Goal: Information Seeking & Learning: Learn about a topic

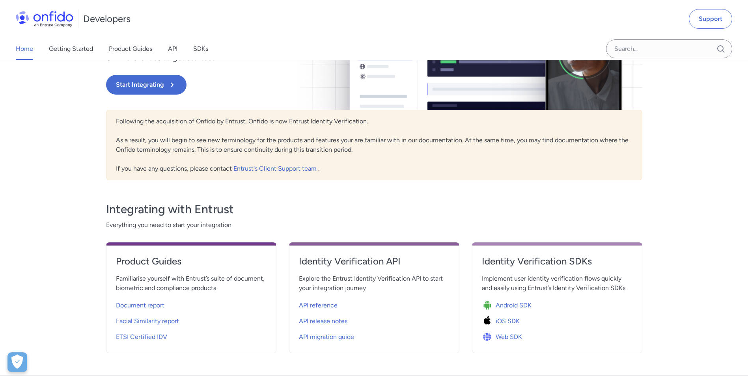
scroll to position [158, 0]
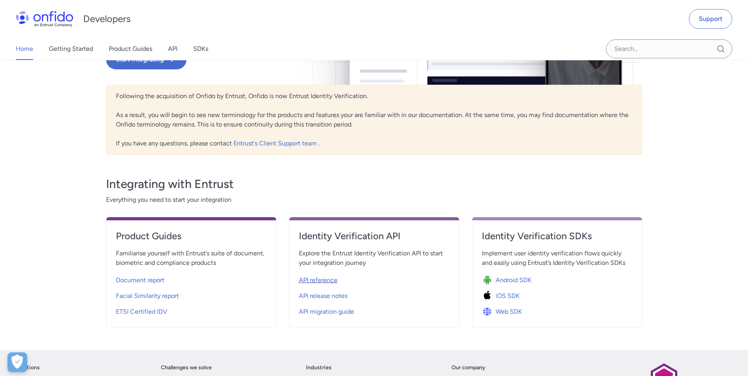
click at [310, 282] on span "API reference" at bounding box center [318, 280] width 39 height 9
select select "http"
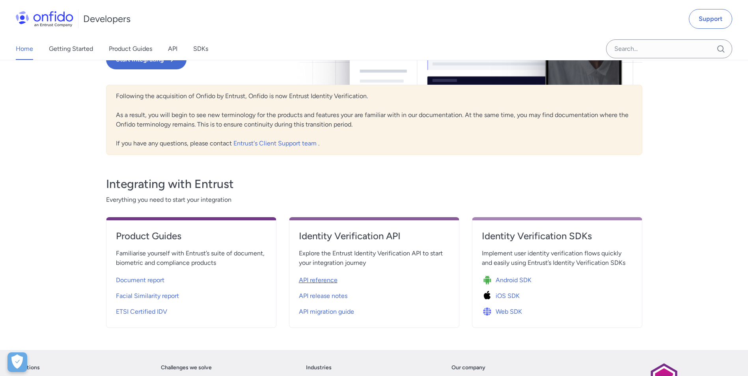
select select "http"
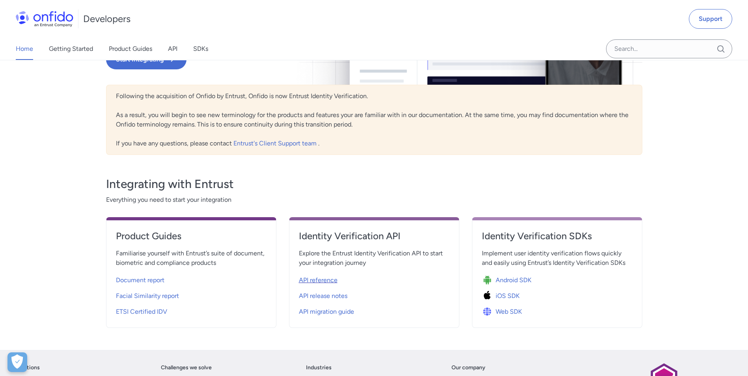
select select "http"
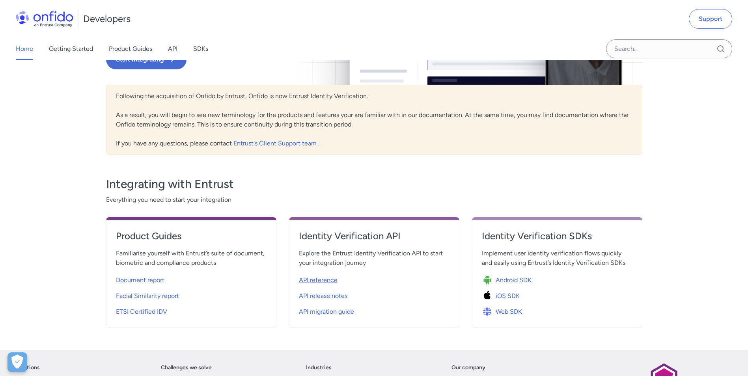
select select "http"
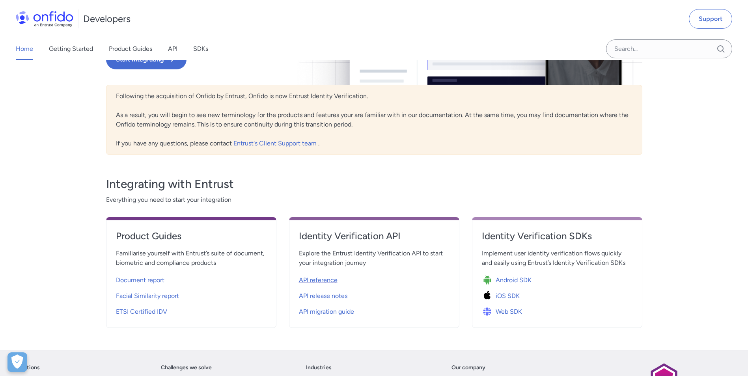
select select "http"
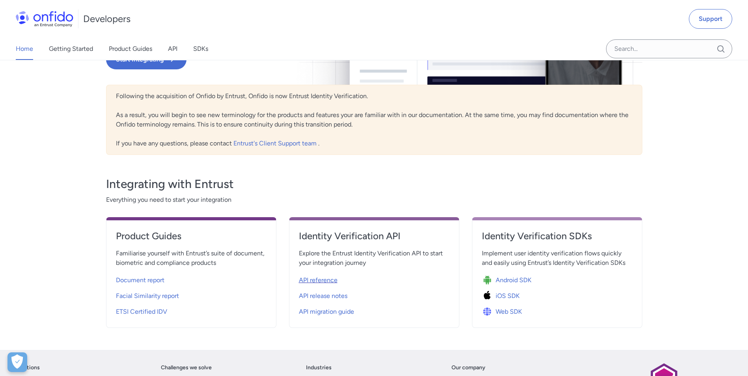
select select "http"
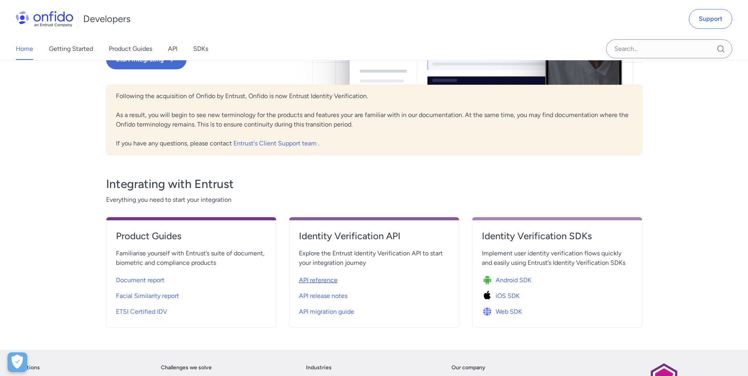
select select "http"
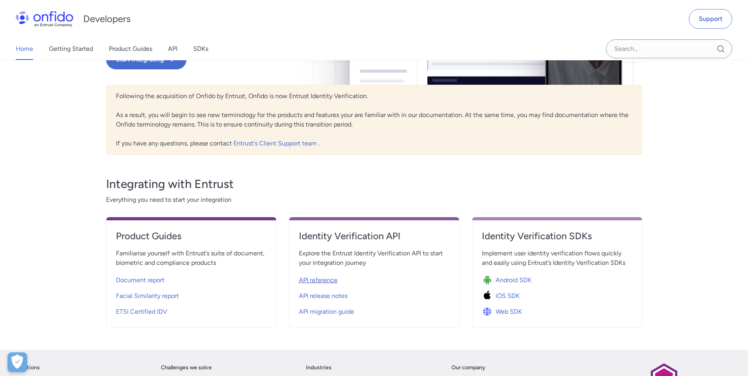
select select "http"
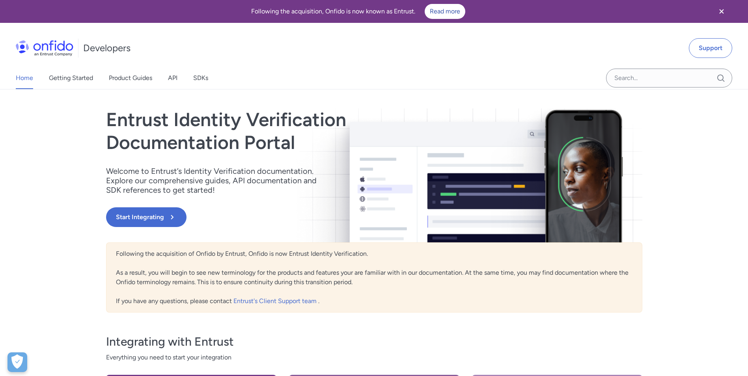
scroll to position [158, 0]
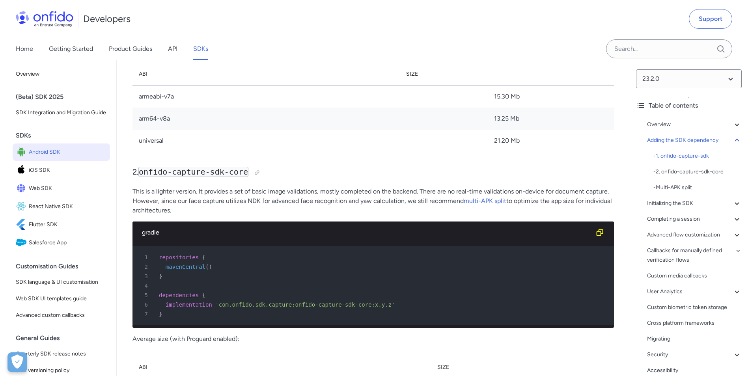
scroll to position [1065, 0]
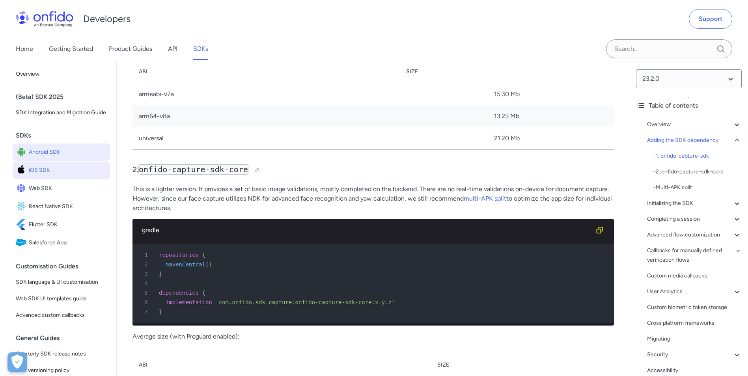
click at [41, 176] on span "iOS SDK" at bounding box center [68, 170] width 78 height 11
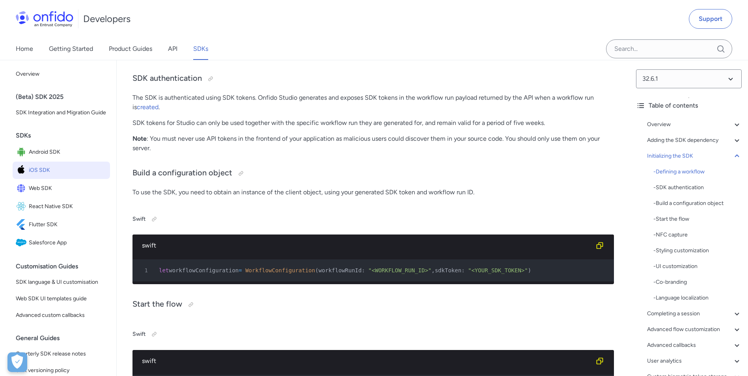
scroll to position [2050, 0]
